Goal: Task Accomplishment & Management: Use online tool/utility

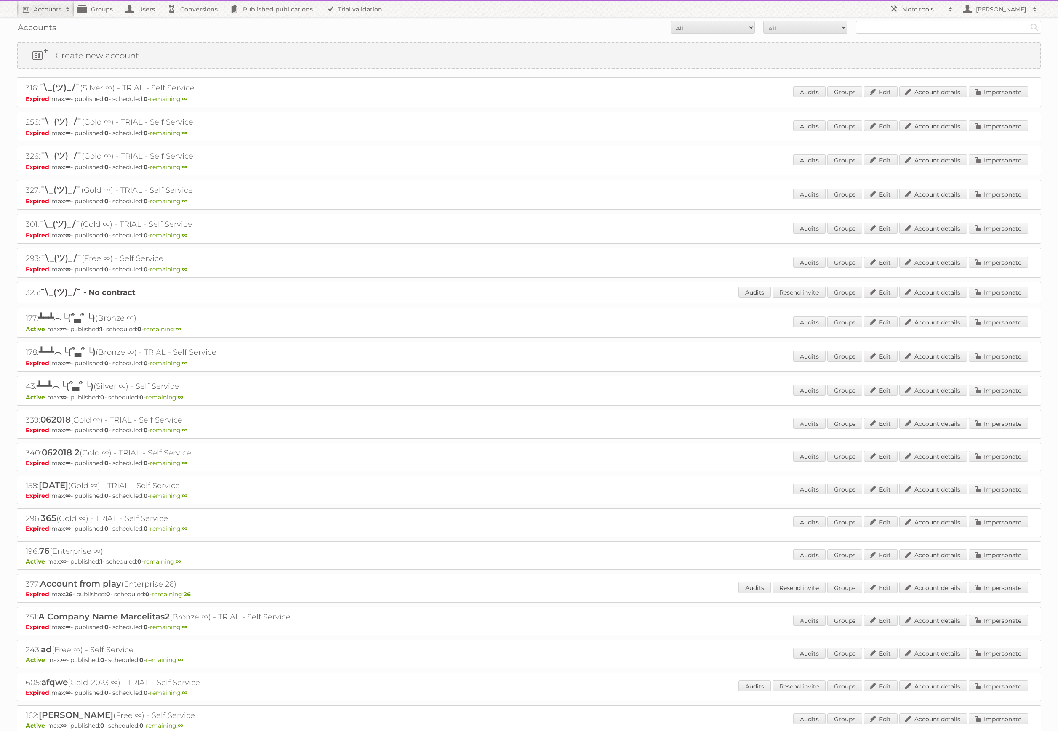
click at [852, 25] on form "All Active Expired Pending All Paid Trials Self service Search" at bounding box center [529, 27] width 1024 height 13
click at [902, 27] on input "text" at bounding box center [948, 27] width 185 height 13
type input "[PERSON_NAME] publitas"
click at [1028, 21] on input "Search" at bounding box center [1034, 27] width 13 height 13
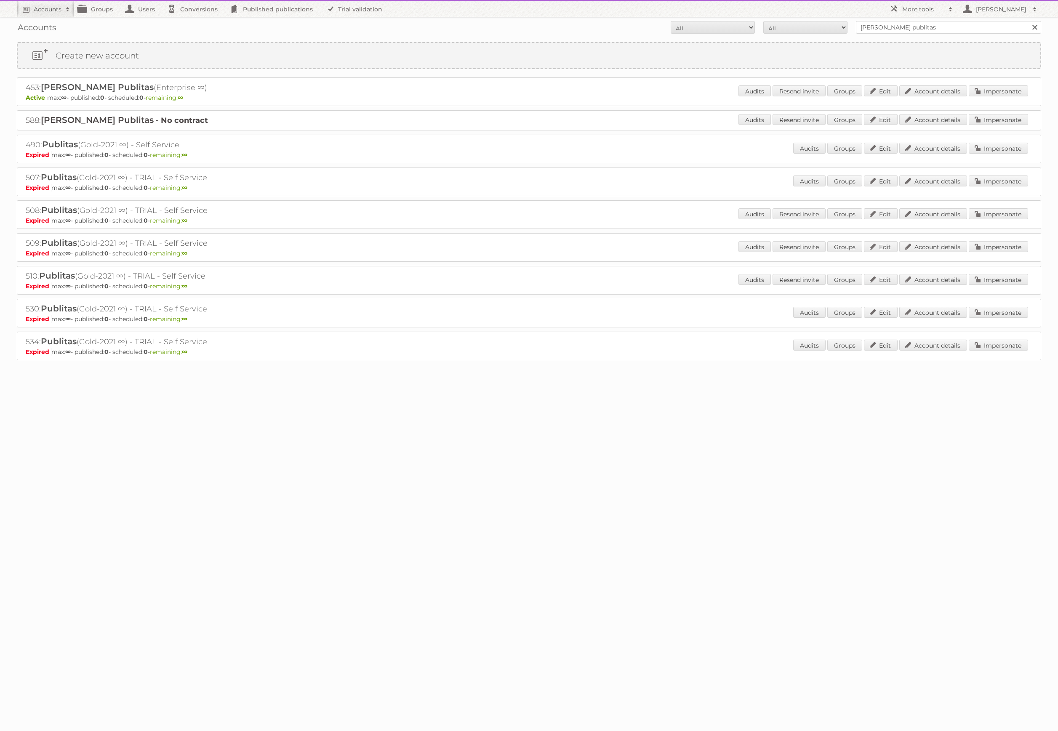
click at [1015, 96] on div "Audits Resend invite Groups Edit Account details Impersonate" at bounding box center [884, 91] width 290 height 13
click at [1003, 88] on link "Impersonate" at bounding box center [998, 90] width 59 height 11
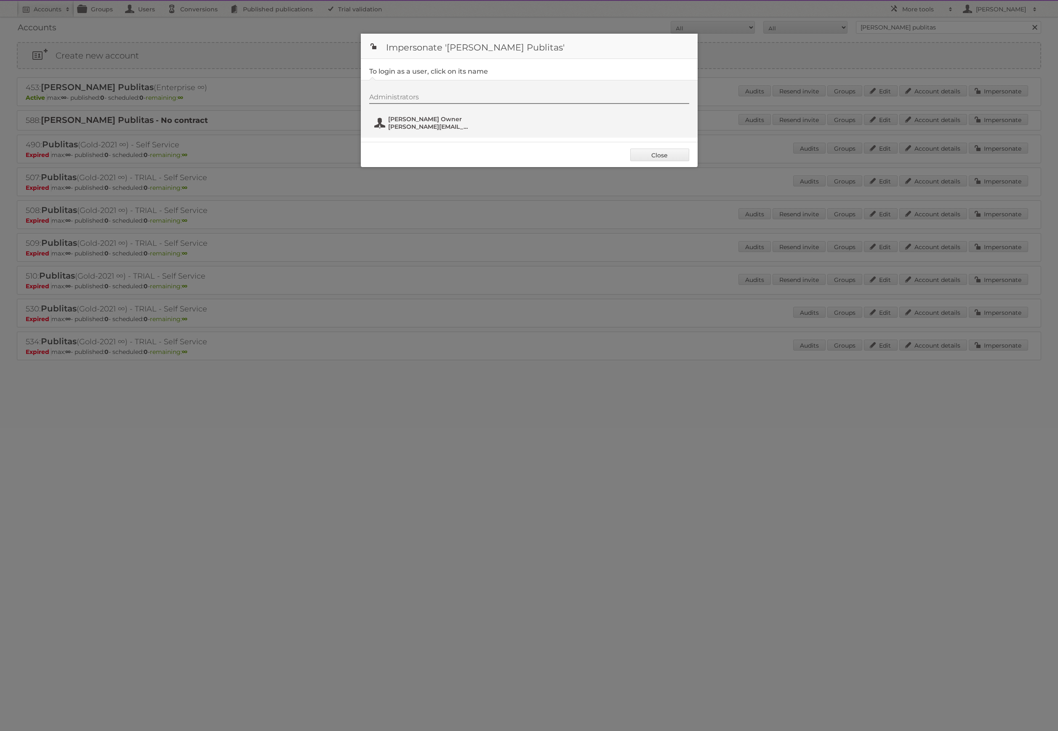
click at [398, 123] on span "Irfan Owner" at bounding box center [429, 119] width 82 height 8
